Goal: Task Accomplishment & Management: Manage account settings

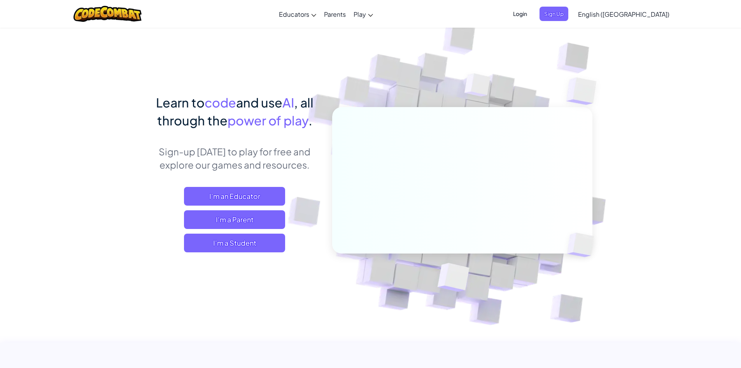
click at [532, 12] on span "Login" at bounding box center [519, 14] width 23 height 14
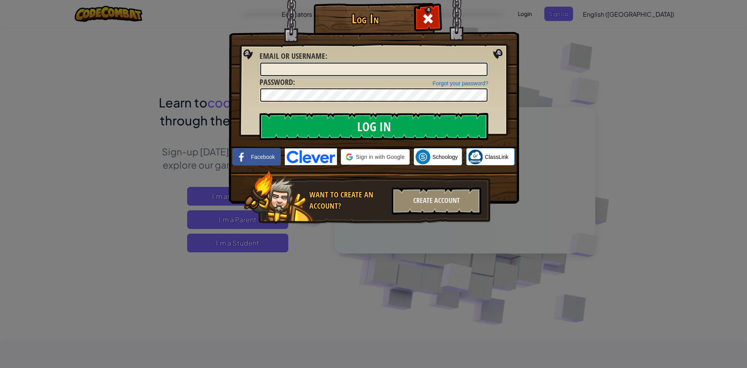
type input "[EMAIL_ADDRESS][DOMAIN_NAME]"
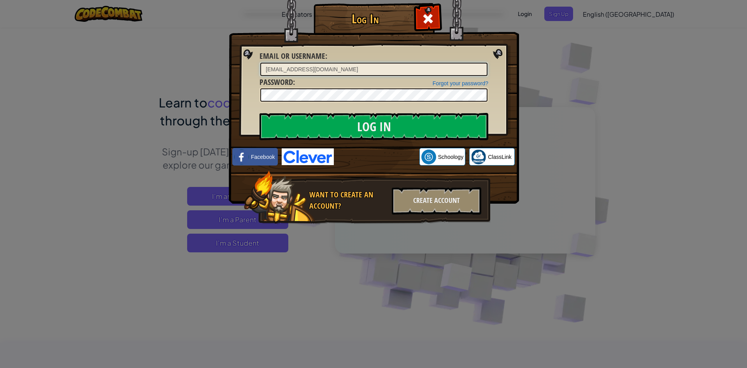
drag, startPoint x: 320, startPoint y: 70, endPoint x: 245, endPoint y: 68, distance: 75.1
click at [247, 68] on div "Log In Unknown Error Email or Username : [EMAIL_ADDRESS][DOMAIN_NAME] Forgot yo…" at bounding box center [373, 125] width 259 height 226
click at [244, 91] on div "Log In Unknown Error Email or Username : Forgot your password? Password : Log I…" at bounding box center [373, 125] width 259 height 226
